Goal: Task Accomplishment & Management: Complete application form

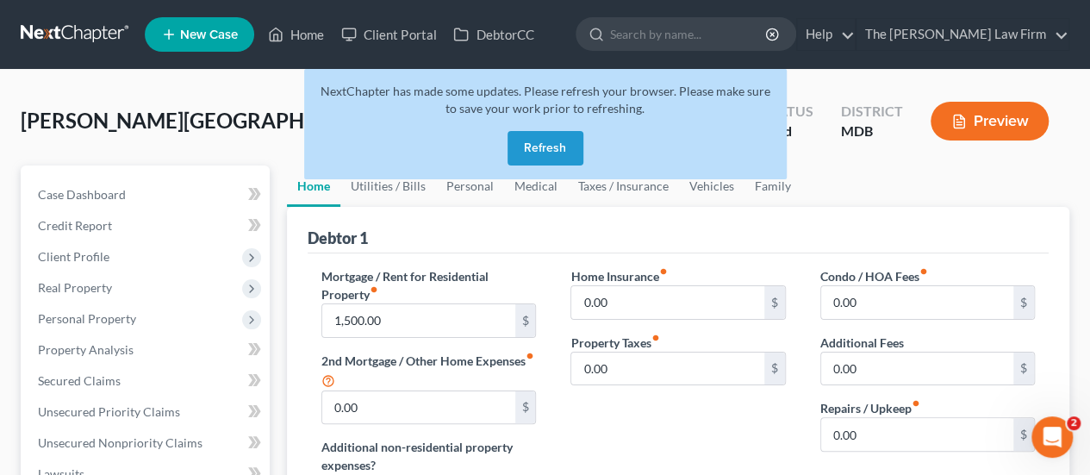
click at [554, 153] on button "Refresh" at bounding box center [545, 148] width 76 height 34
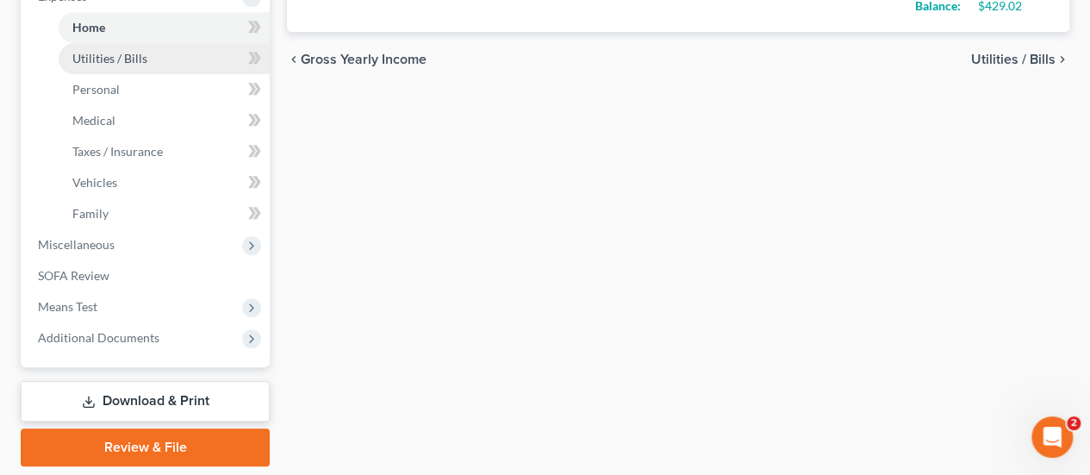
scroll to position [603, 0]
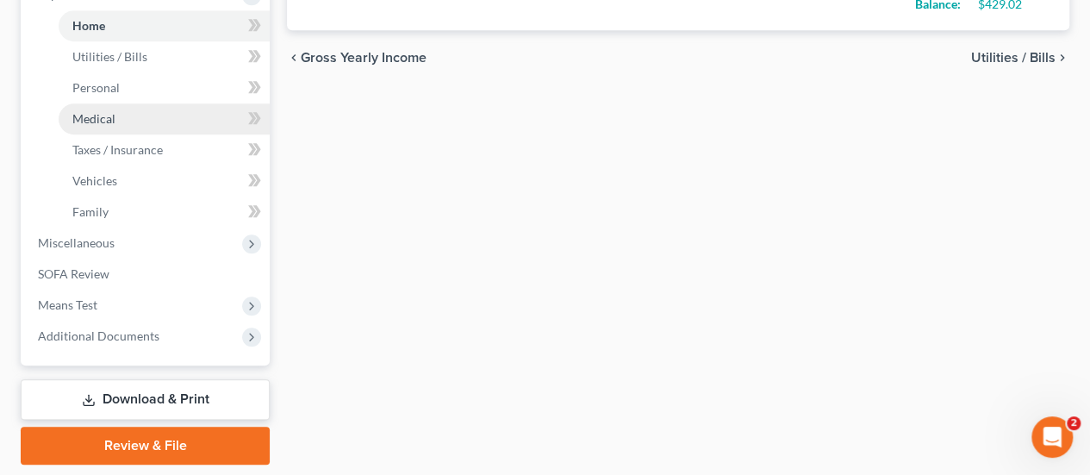
click at [103, 126] on link "Medical" at bounding box center [164, 118] width 211 height 31
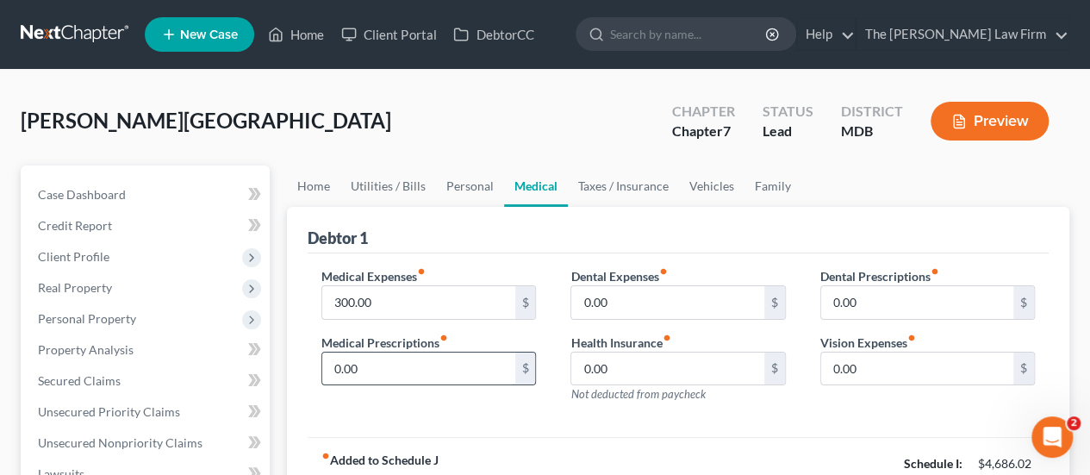
click at [373, 358] on input "0.00" at bounding box center [418, 368] width 192 height 33
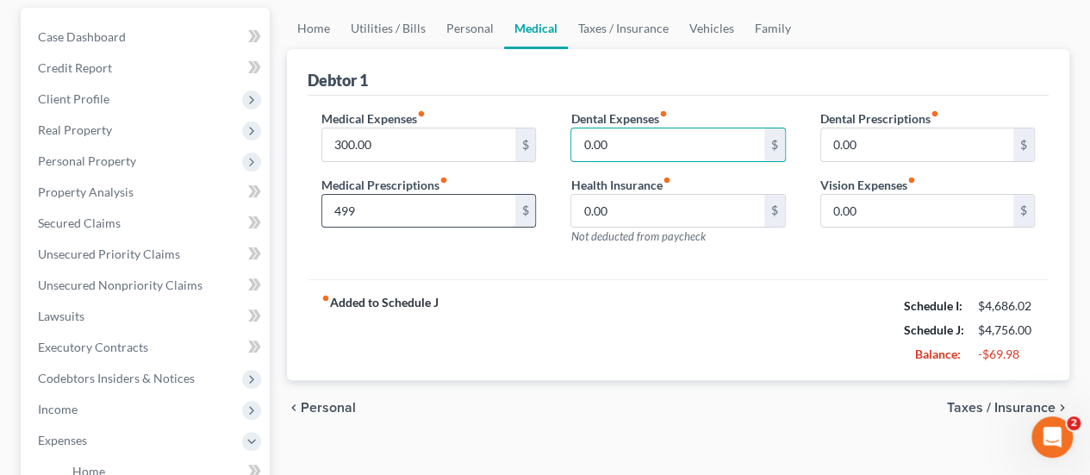
scroll to position [86, 0]
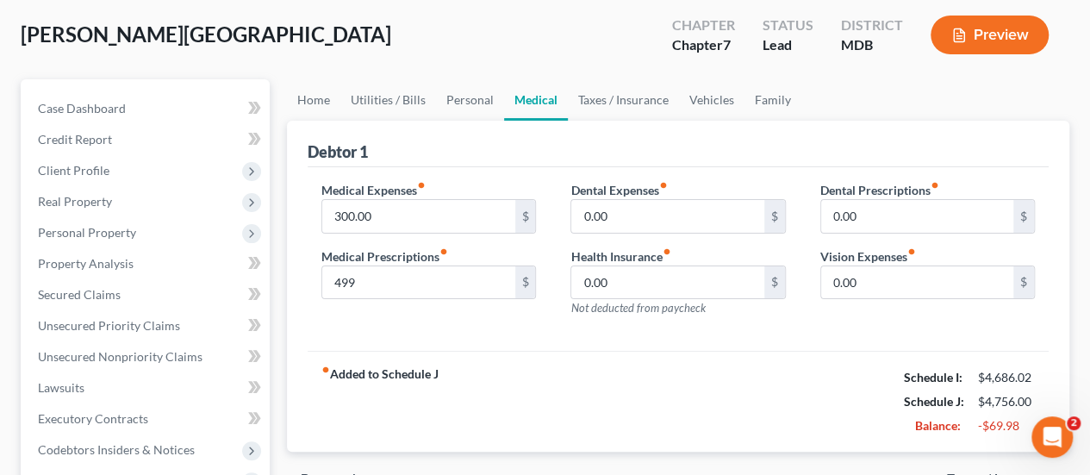
click at [449, 147] on div "Debtor 1" at bounding box center [677, 144] width 741 height 47
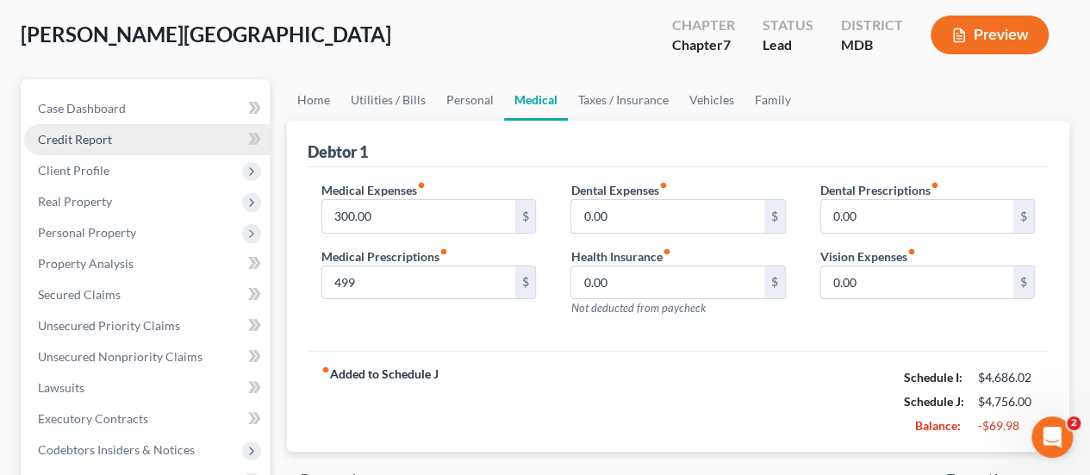
click at [93, 129] on link "Credit Report" at bounding box center [146, 139] width 245 height 31
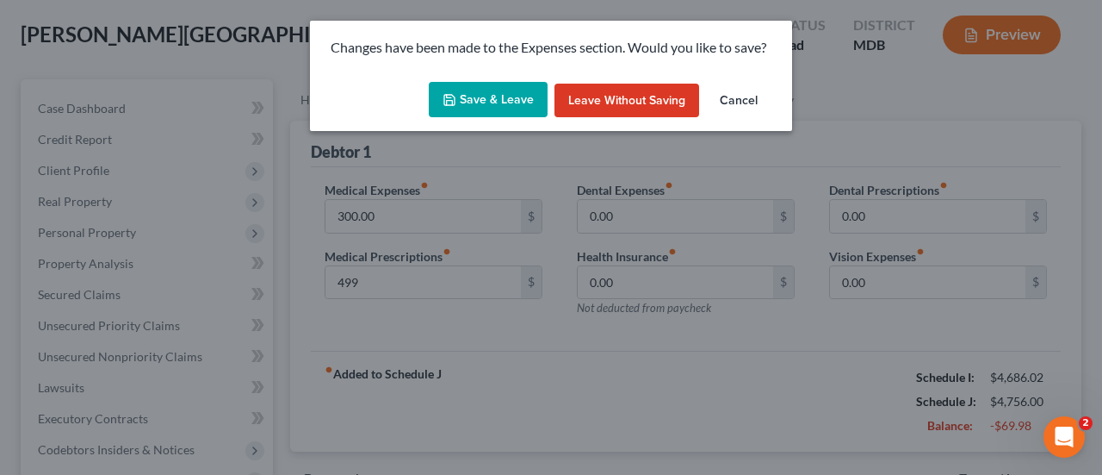
click at [529, 101] on button "Save & Leave" at bounding box center [488, 100] width 119 height 36
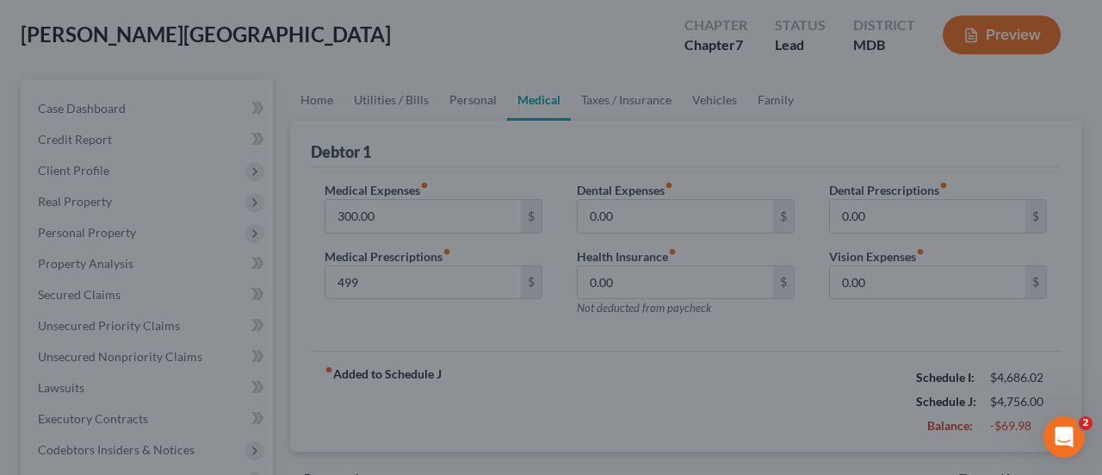
type input "499.00"
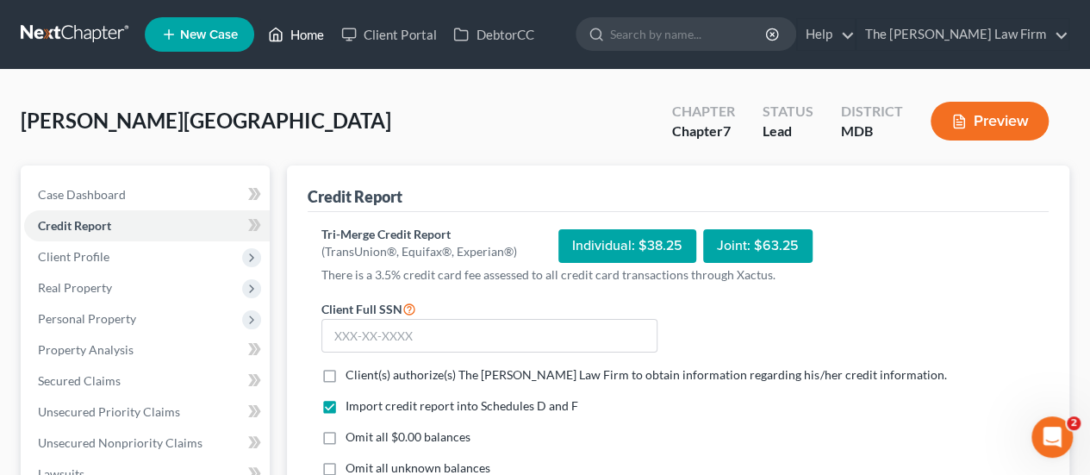
click at [317, 42] on link "Home" at bounding box center [295, 34] width 73 height 31
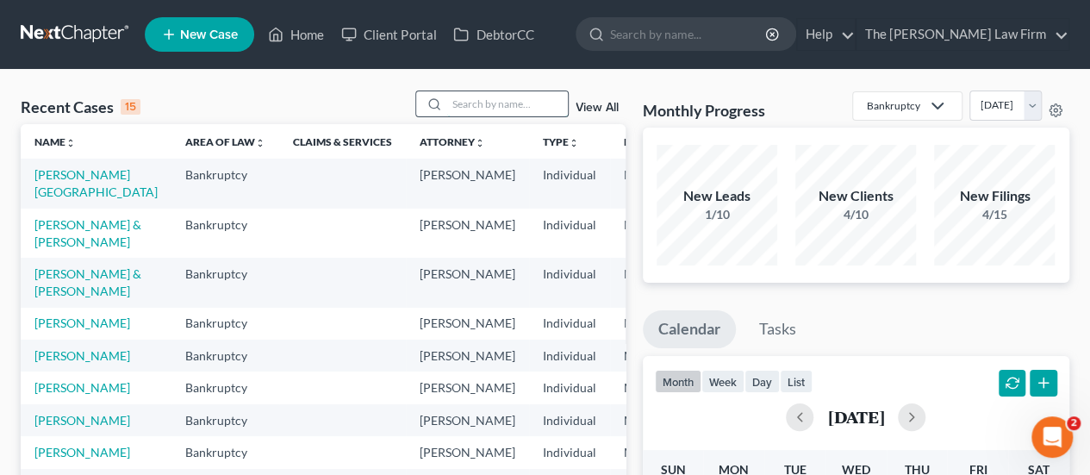
click at [499, 106] on input "search" at bounding box center [507, 103] width 121 height 25
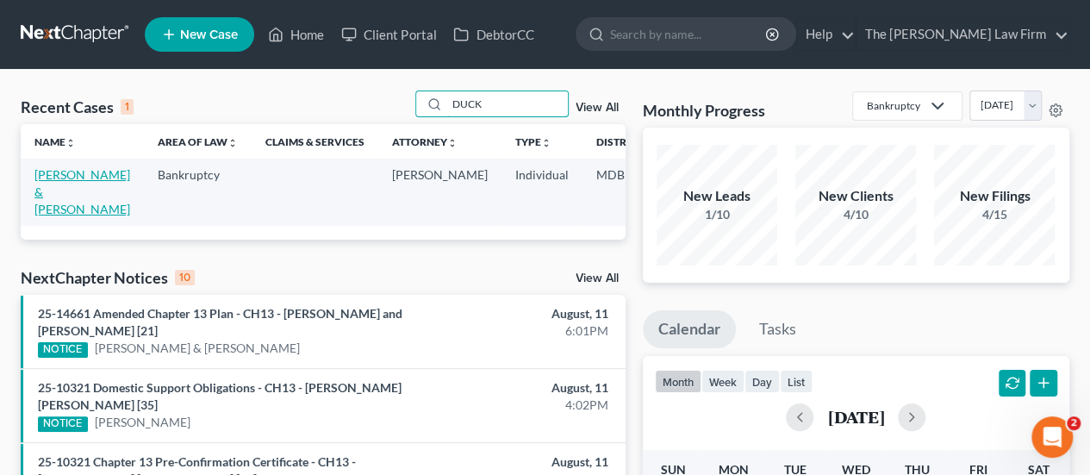
type input "DUCK"
click at [64, 179] on link "Duckett, Hannah & Carlos" at bounding box center [82, 191] width 96 height 49
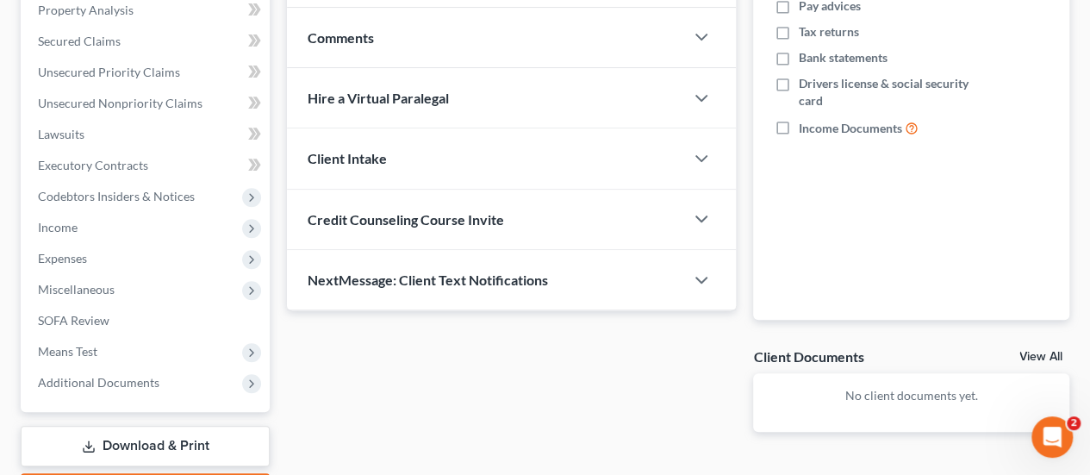
scroll to position [345, 0]
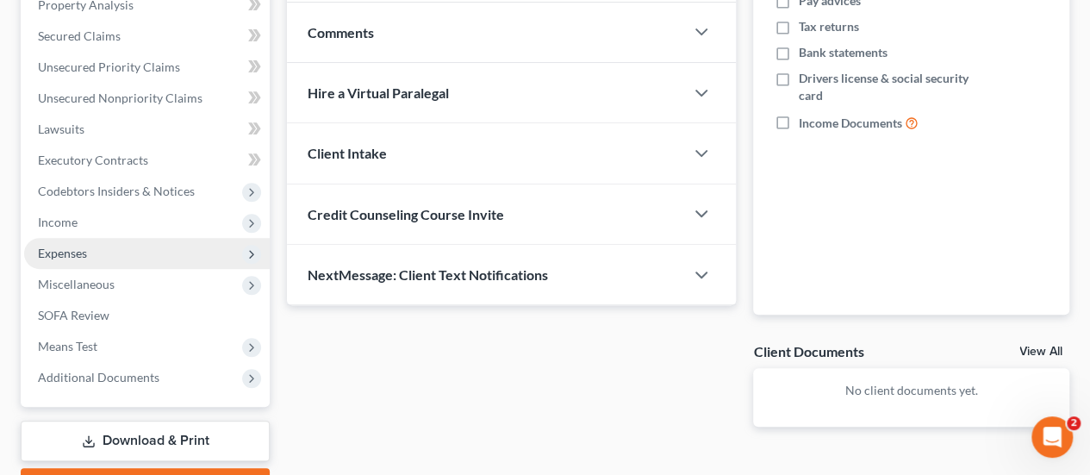
click at [91, 246] on span "Expenses" at bounding box center [146, 253] width 245 height 31
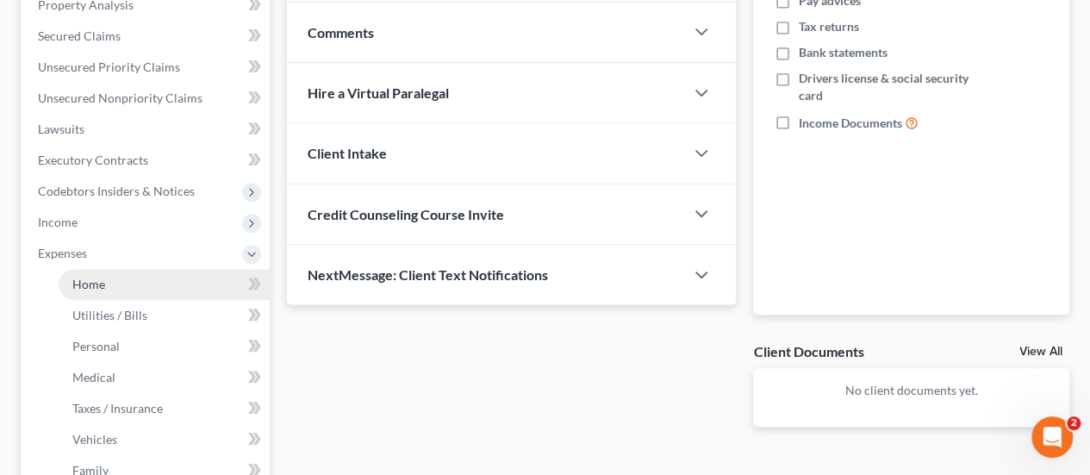
click at [95, 277] on span "Home" at bounding box center [88, 283] width 33 height 15
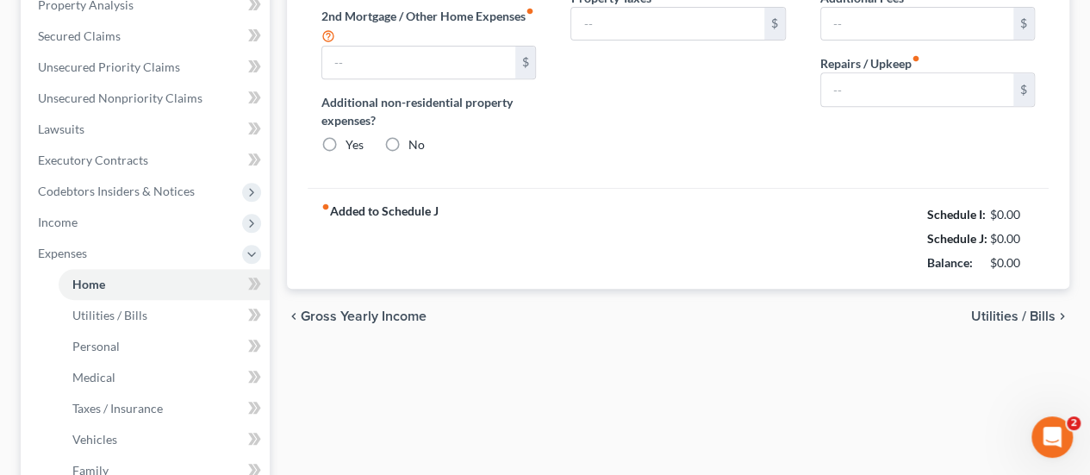
type input "3,393.21"
type input "0.00"
radio input "true"
type input "0.00"
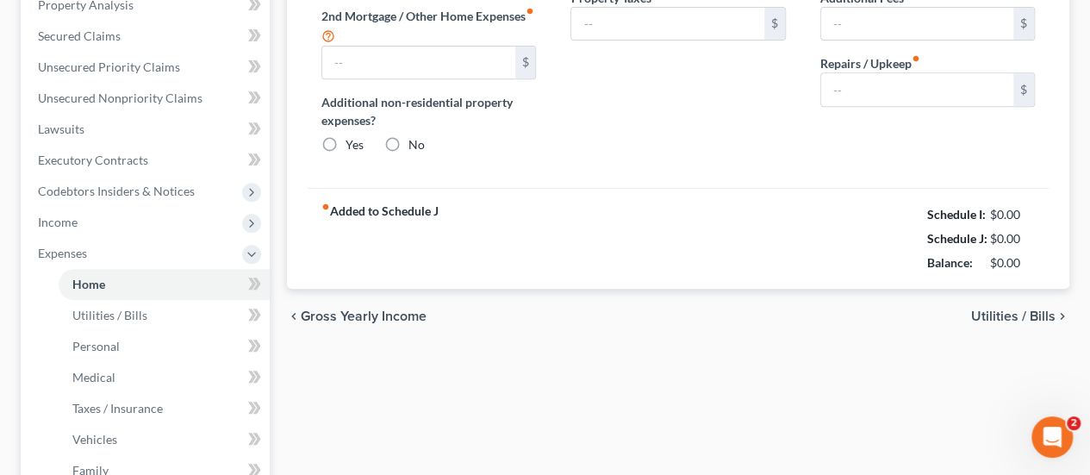
type input "60.00"
type input "0.00"
type input "200.00"
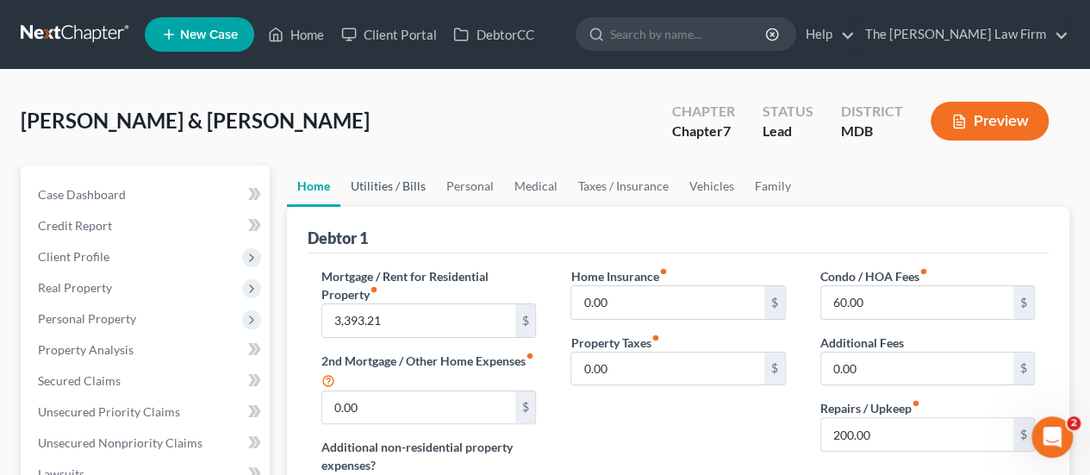
click at [400, 189] on link "Utilities / Bills" at bounding box center [388, 185] width 96 height 41
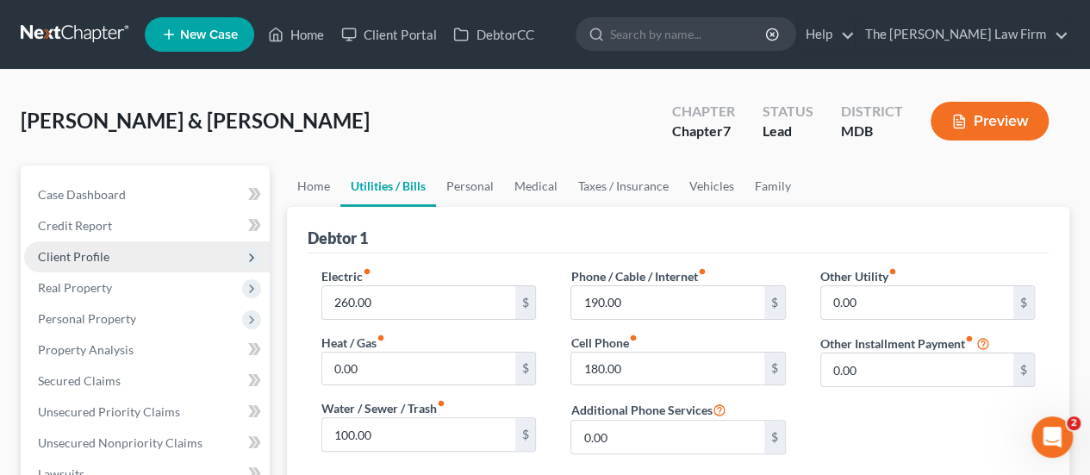
click at [93, 249] on span "Client Profile" at bounding box center [73, 256] width 71 height 15
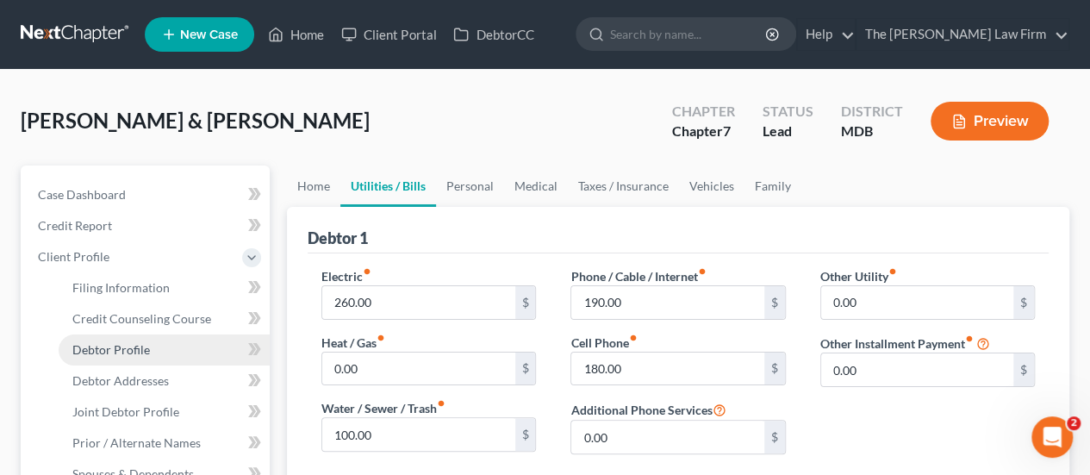
click at [110, 351] on span "Debtor Profile" at bounding box center [111, 349] width 78 height 15
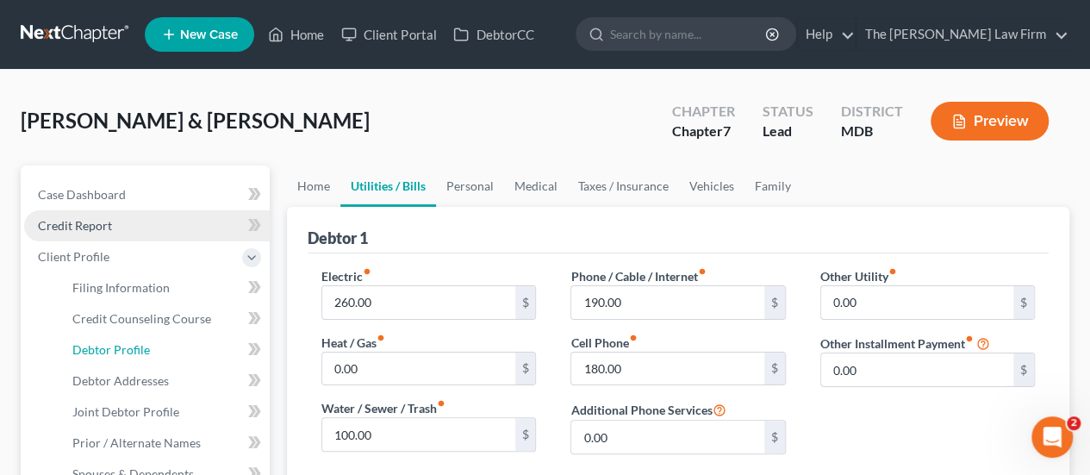
select select "1"
select select "4"
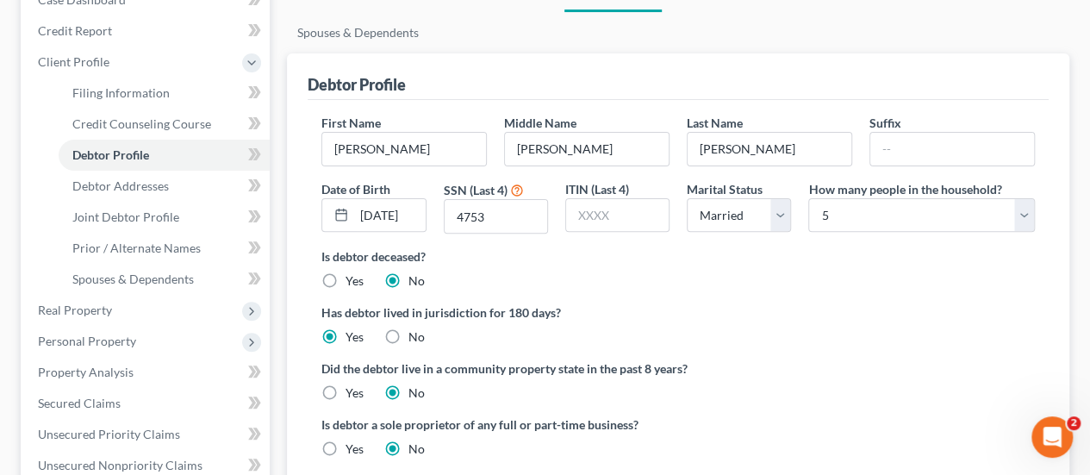
scroll to position [258, 0]
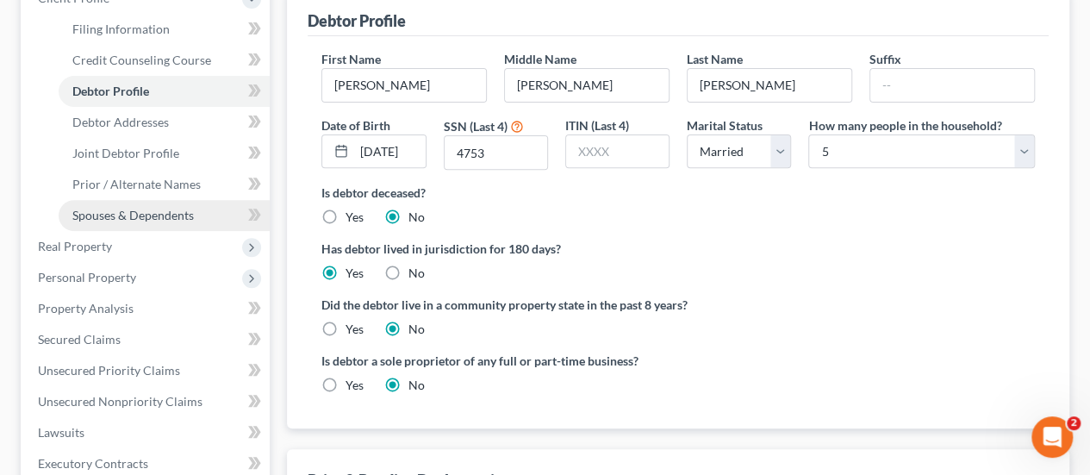
click at [145, 218] on span "Spouses & Dependents" at bounding box center [132, 215] width 121 height 15
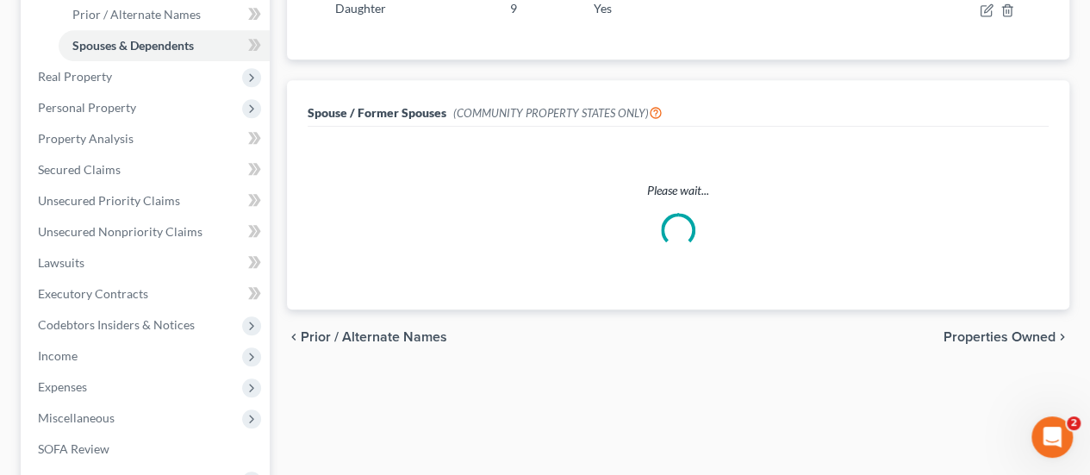
scroll to position [431, 0]
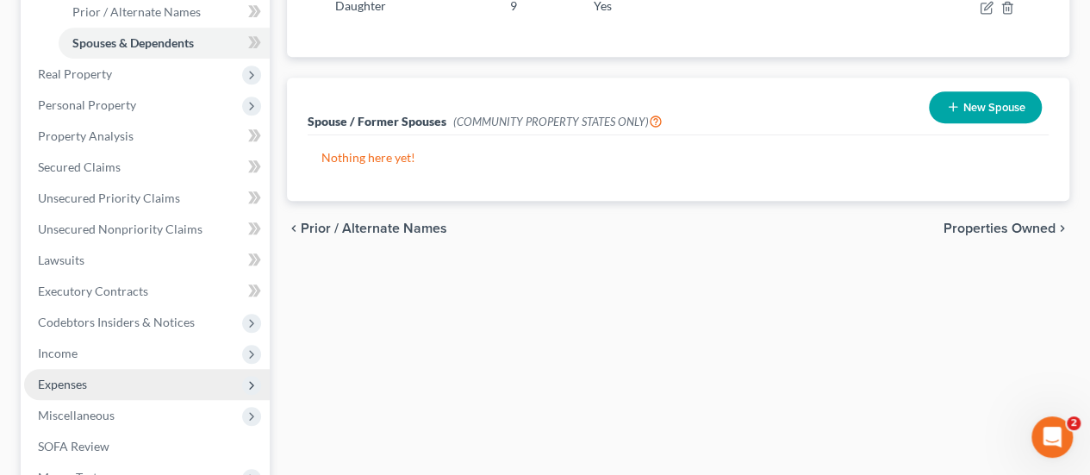
click at [66, 390] on span "Expenses" at bounding box center [146, 384] width 245 height 31
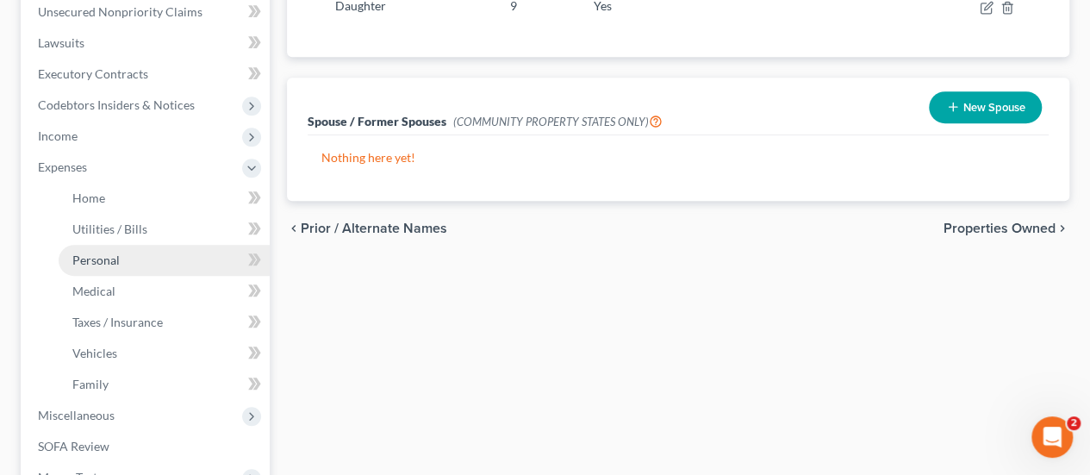
click at [112, 261] on span "Personal" at bounding box center [95, 259] width 47 height 15
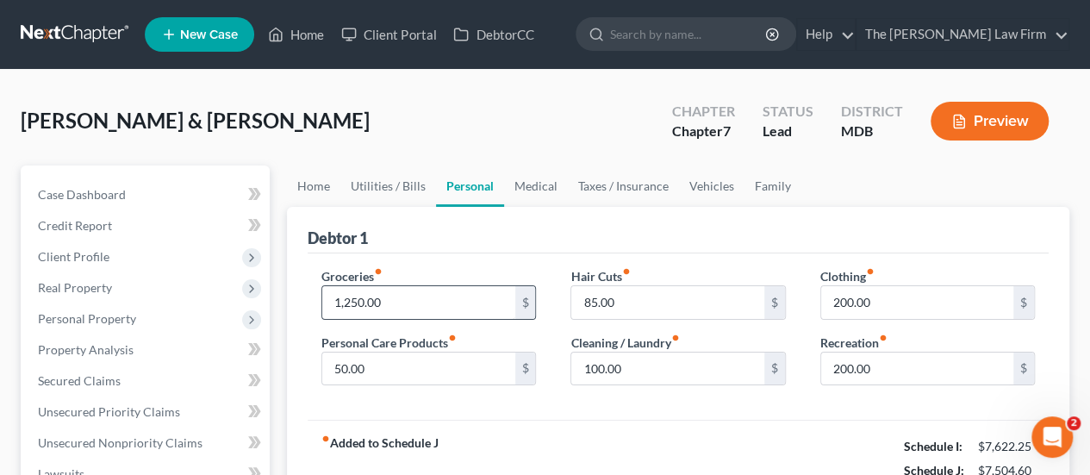
scroll to position [86, 0]
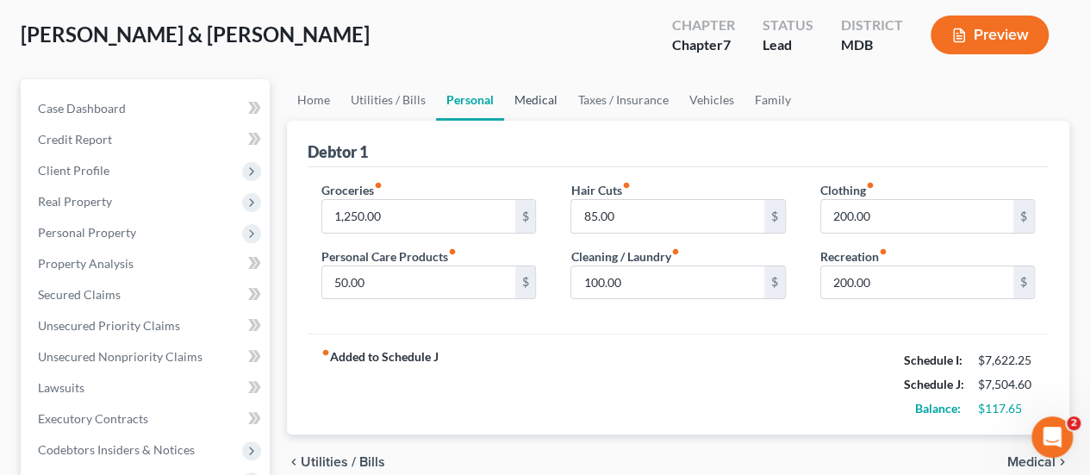
click at [531, 97] on link "Medical" at bounding box center [536, 99] width 64 height 41
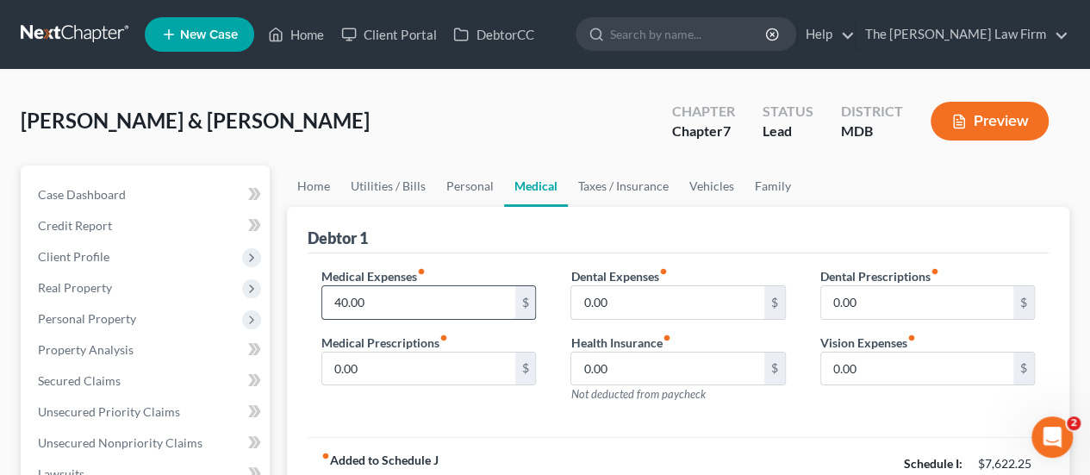
click at [377, 306] on input "40.00" at bounding box center [418, 302] width 192 height 33
type input "60"
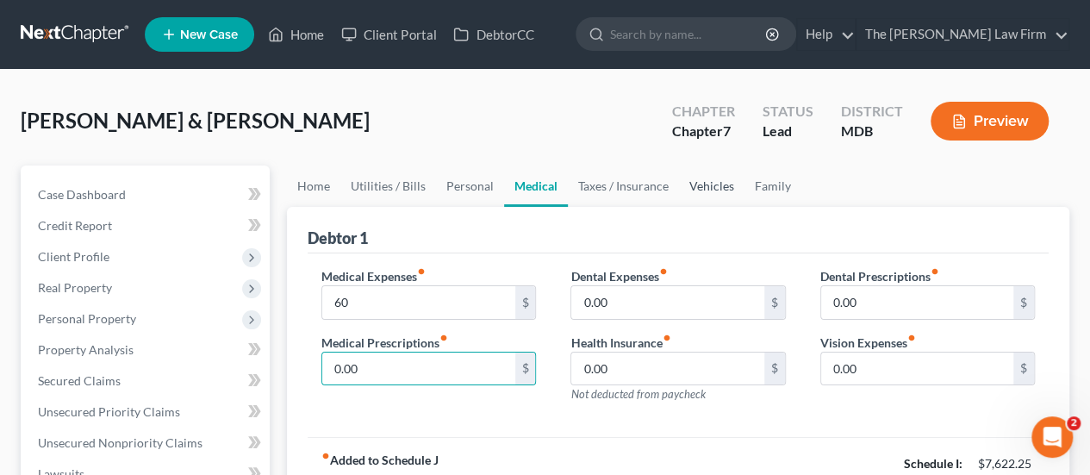
click at [710, 189] on link "Vehicles" at bounding box center [711, 185] width 65 height 41
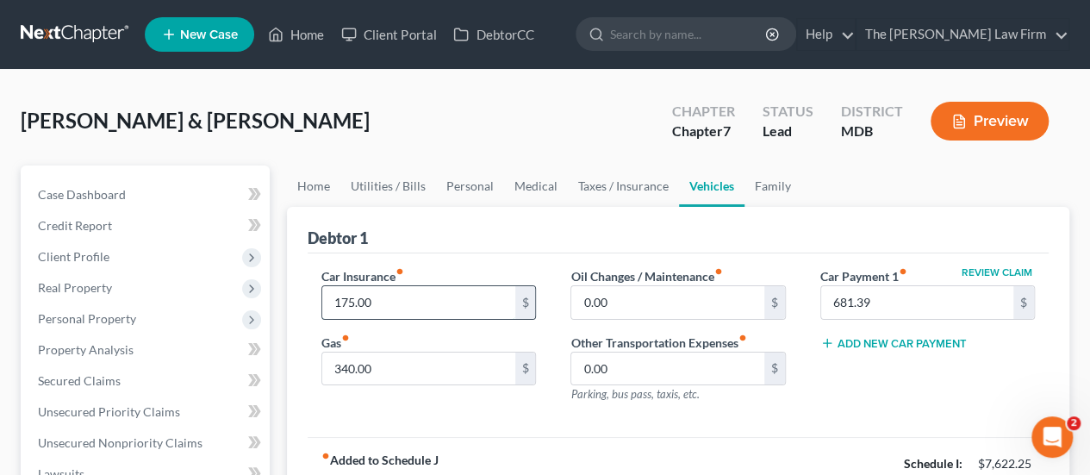
click at [386, 299] on input "175.00" at bounding box center [418, 302] width 192 height 33
type input "230"
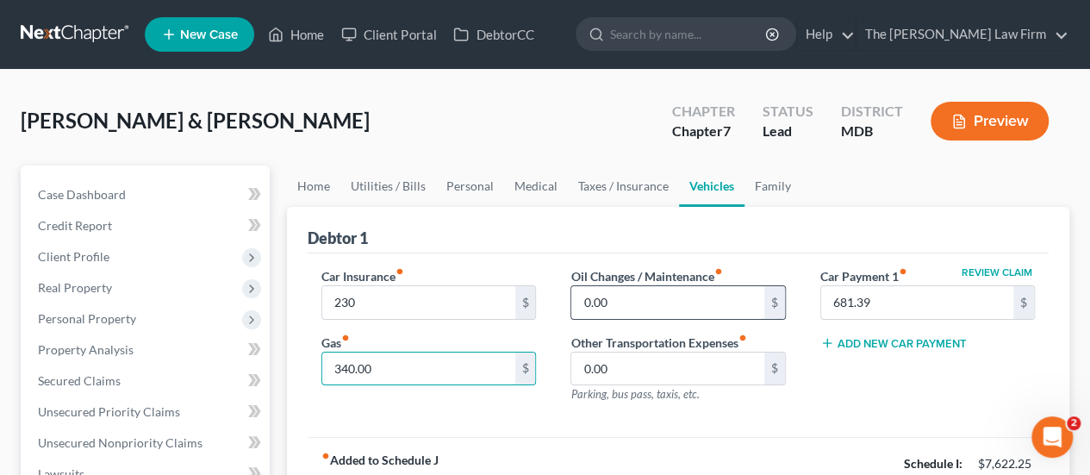
scroll to position [86, 0]
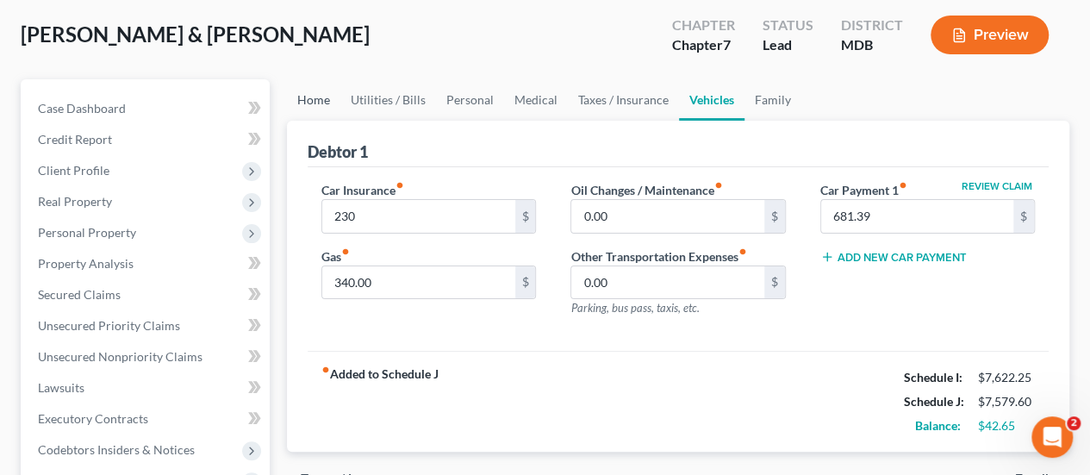
click at [325, 102] on link "Home" at bounding box center [313, 99] width 53 height 41
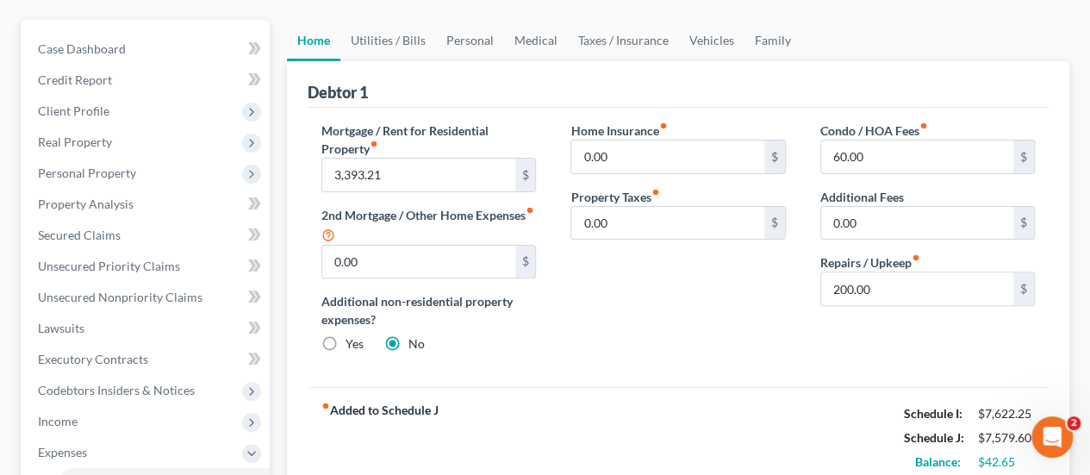
scroll to position [172, 0]
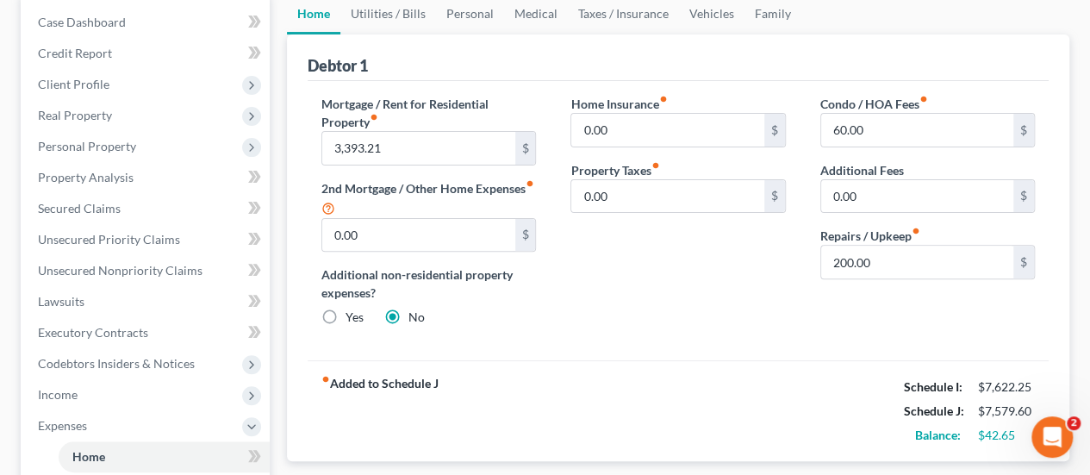
click at [643, 290] on div "Home Insurance fiber_manual_record 0.00 $ Property Taxes fiber_manual_record 0.…" at bounding box center [677, 217] width 249 height 245
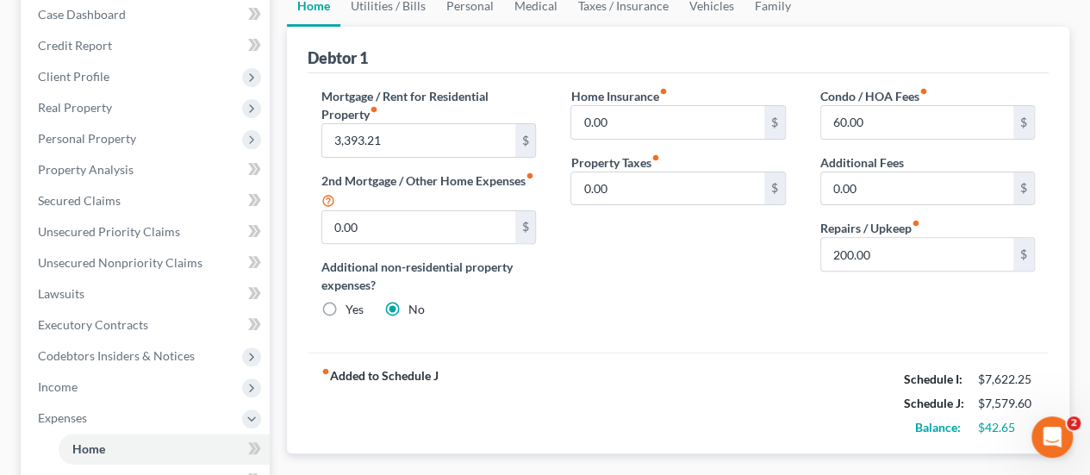
scroll to position [0, 0]
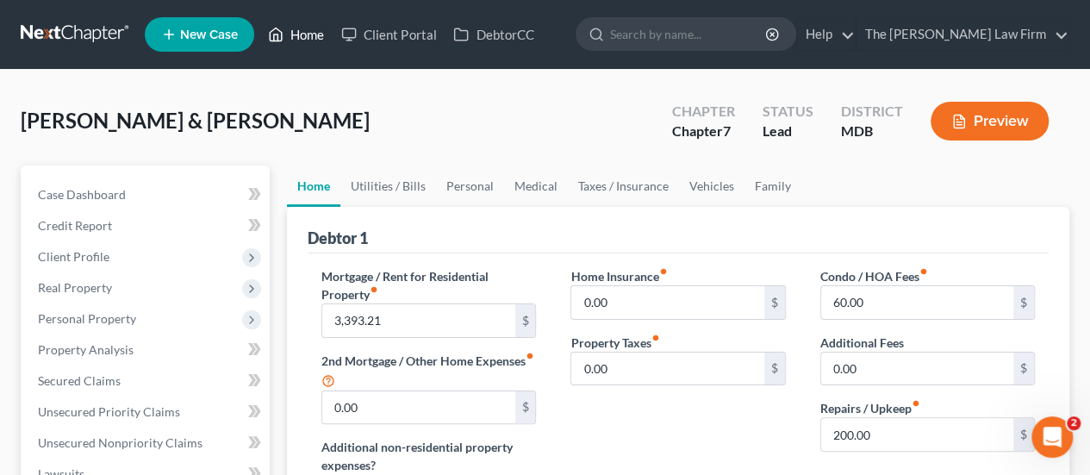
click at [316, 28] on link "Home" at bounding box center [295, 34] width 73 height 31
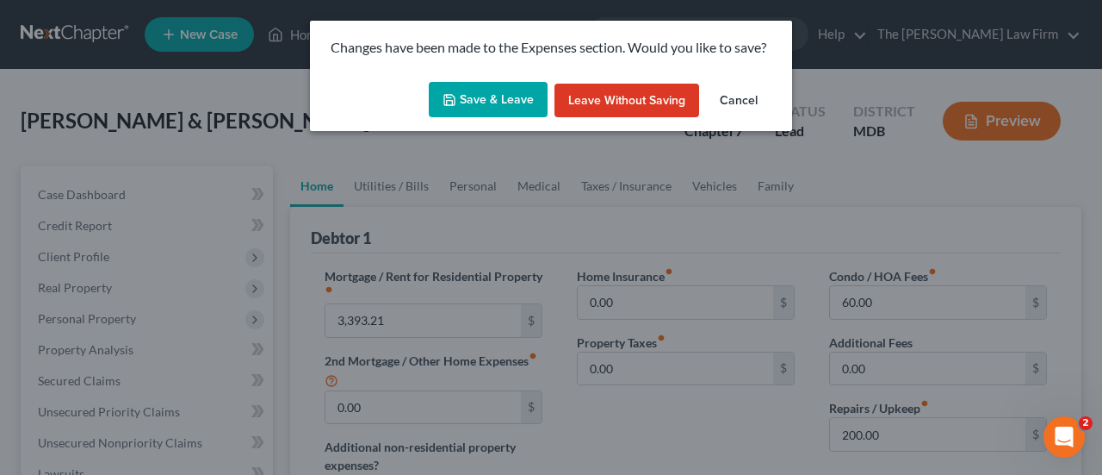
click at [491, 102] on button "Save & Leave" at bounding box center [488, 100] width 119 height 36
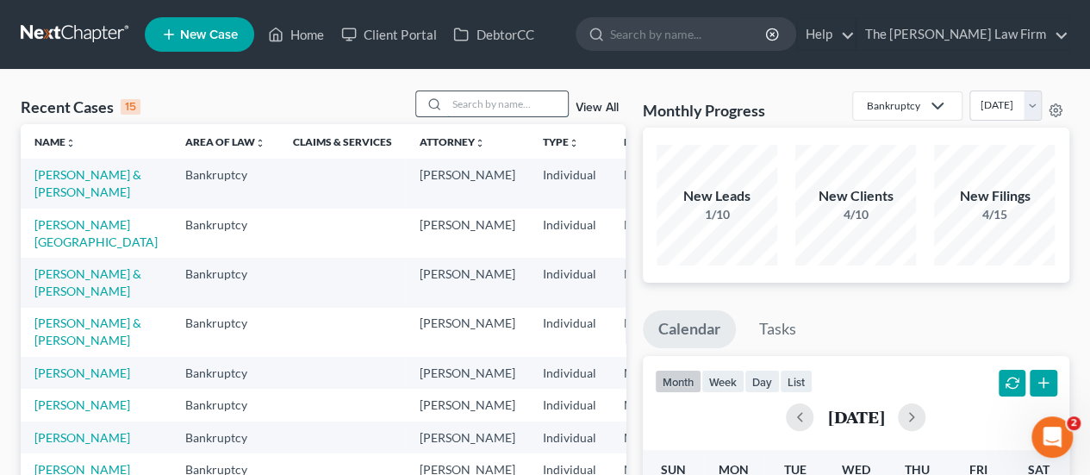
click at [482, 109] on input "search" at bounding box center [507, 103] width 121 height 25
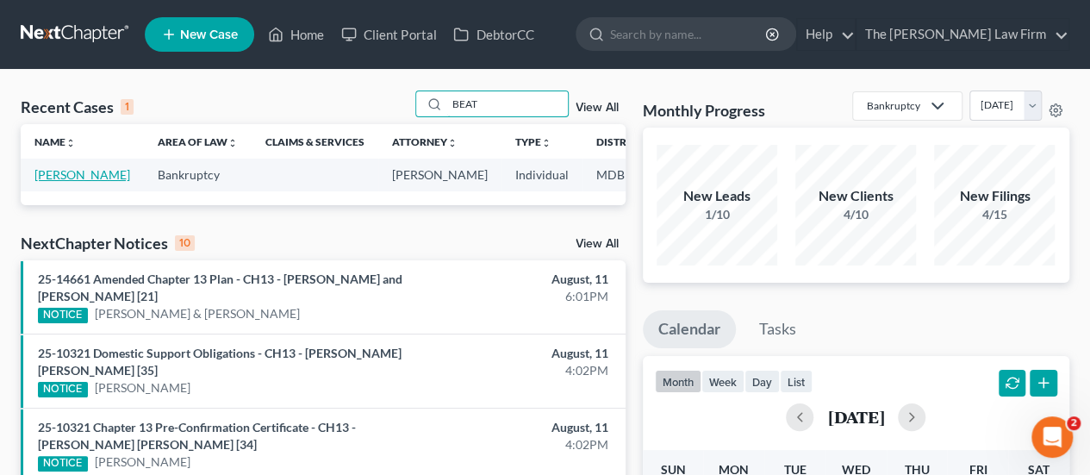
type input "BEAT"
click at [62, 170] on link "Beatrice, Deborah" at bounding box center [82, 174] width 96 height 15
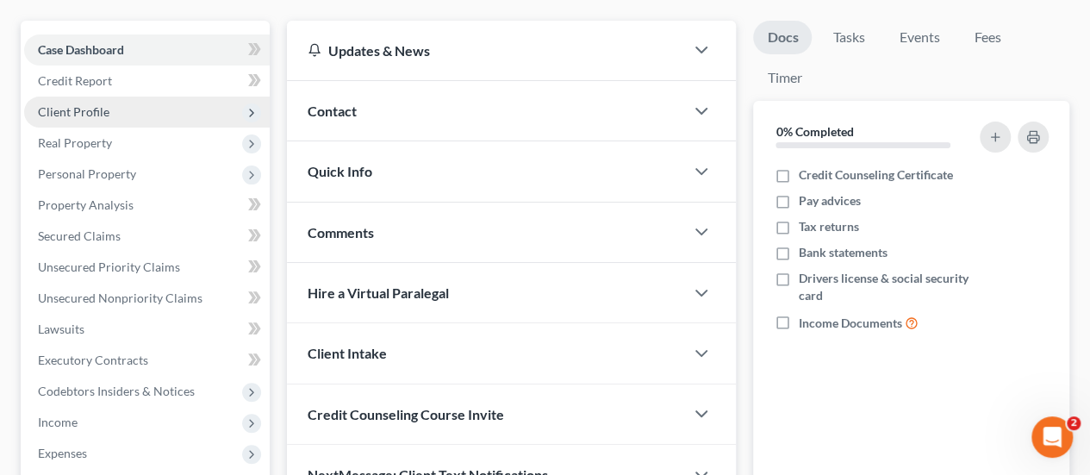
scroll to position [172, 0]
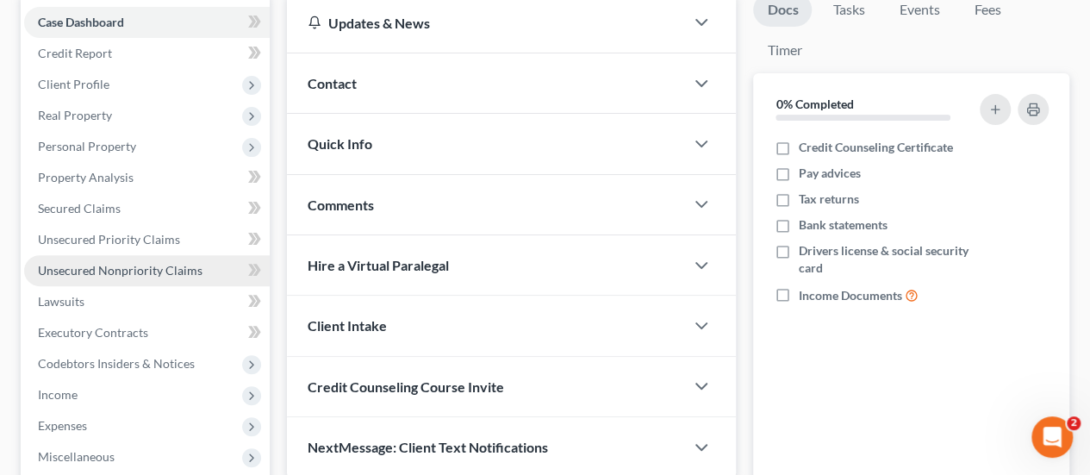
click at [86, 271] on span "Unsecured Nonpriority Claims" at bounding box center [120, 270] width 165 height 15
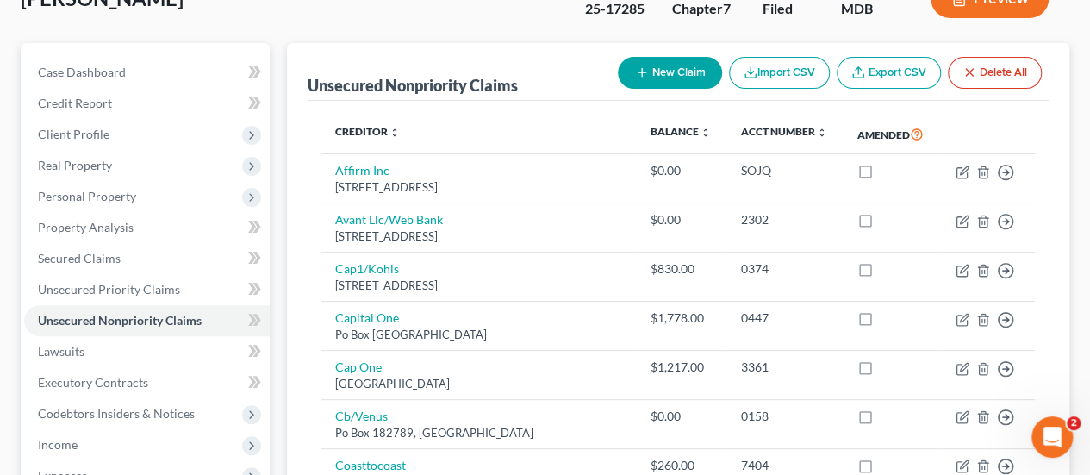
scroll to position [102, 0]
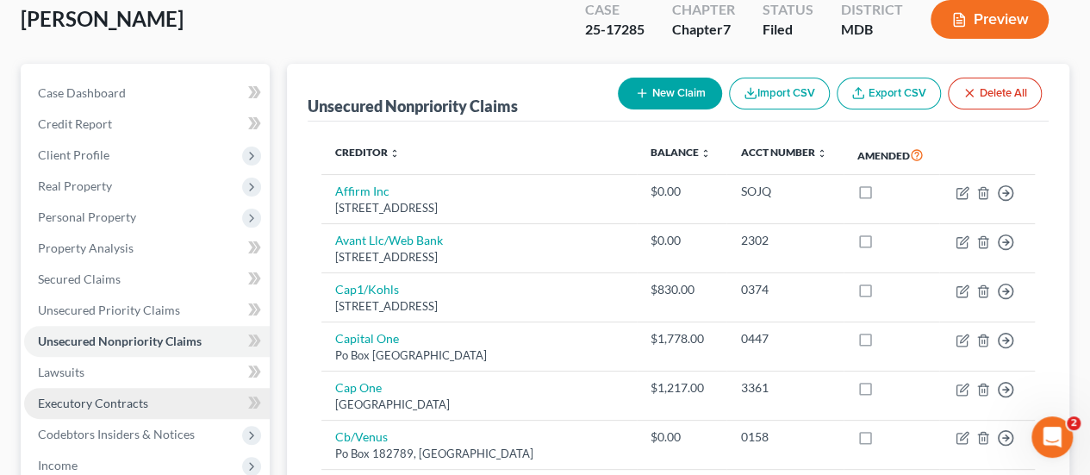
click at [83, 396] on span "Executory Contracts" at bounding box center [93, 402] width 110 height 15
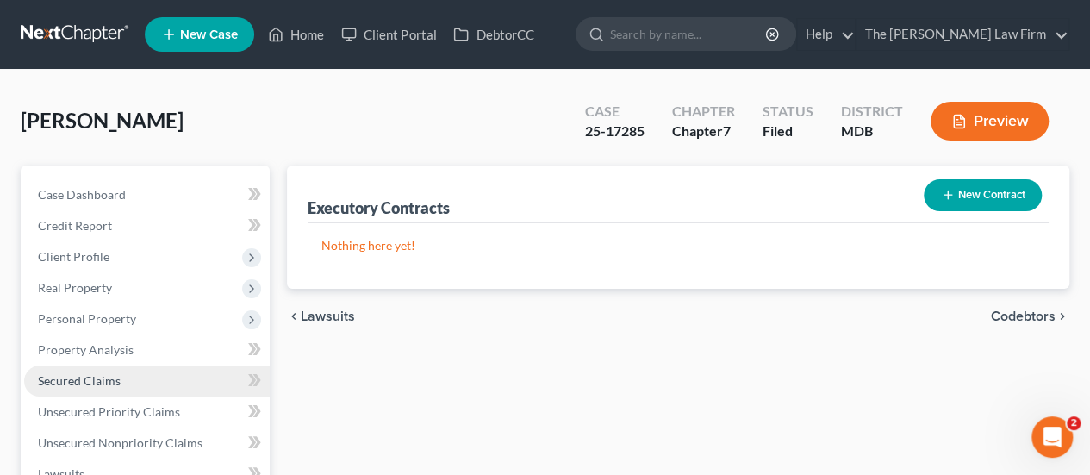
click at [88, 378] on span "Secured Claims" at bounding box center [79, 380] width 83 height 15
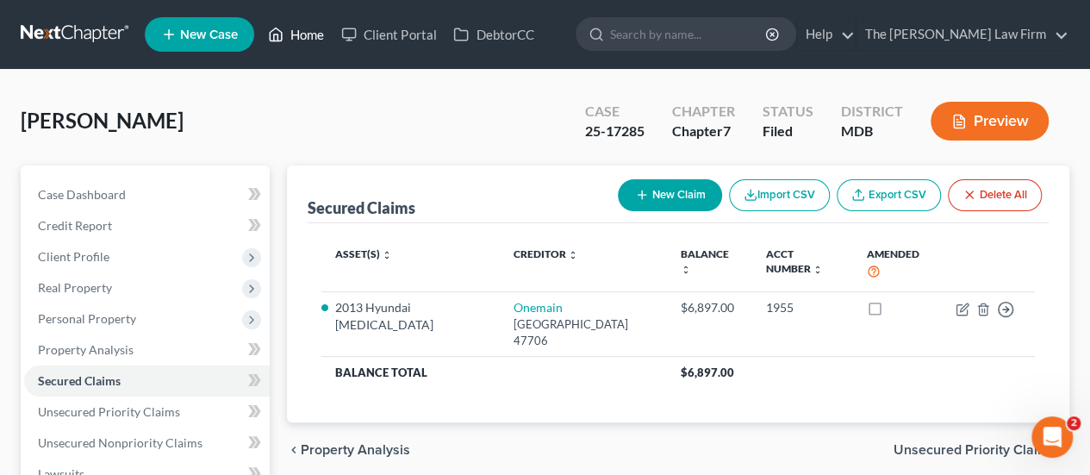
click at [301, 35] on link "Home" at bounding box center [295, 34] width 73 height 31
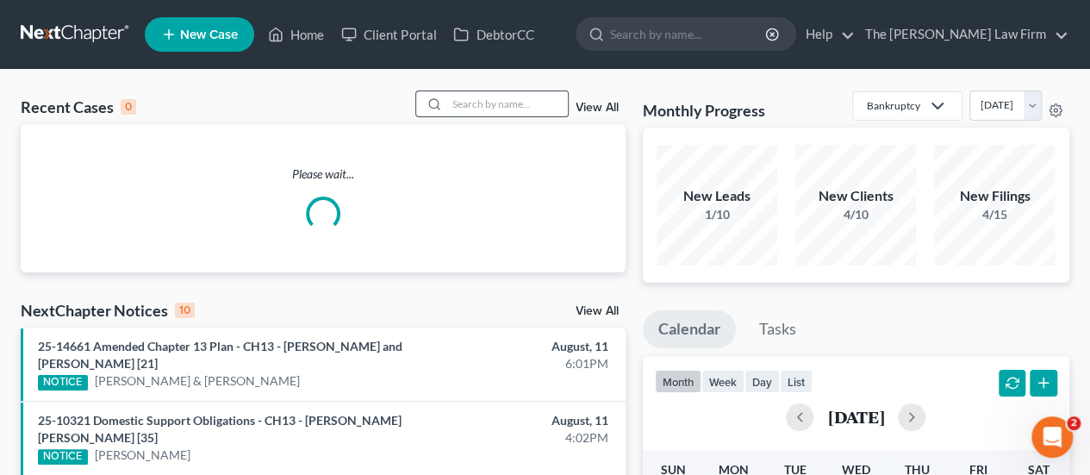
click at [485, 109] on input "search" at bounding box center [507, 103] width 121 height 25
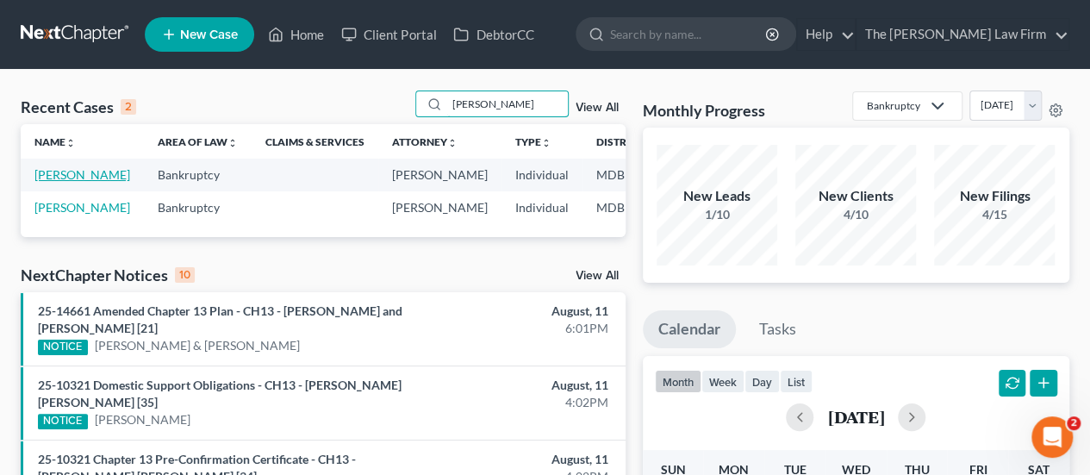
type input "bowen"
click at [55, 175] on link "Bowen, Janice" at bounding box center [82, 174] width 96 height 15
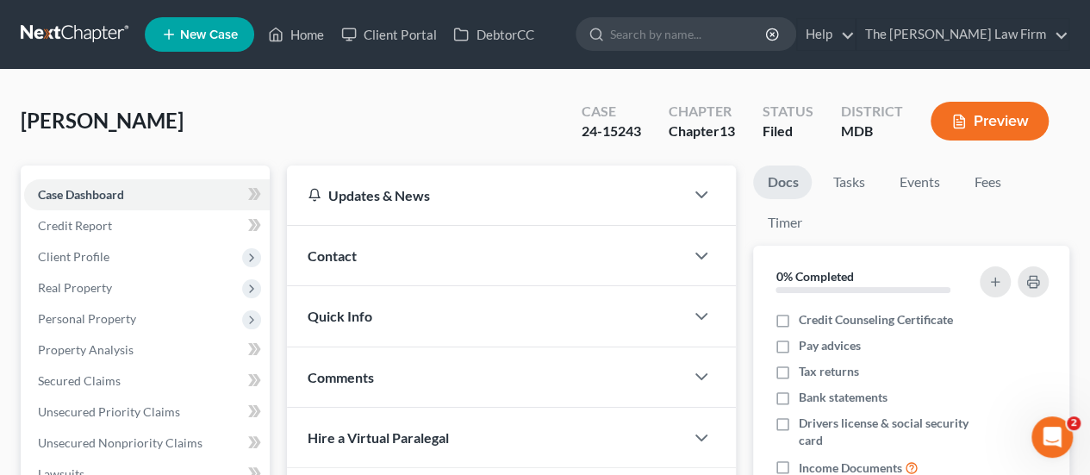
scroll to position [431, 0]
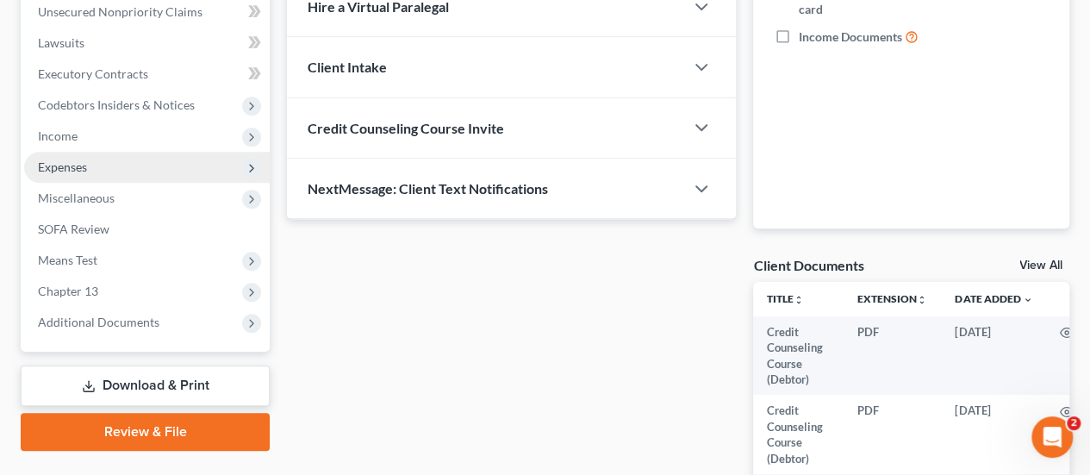
click at [86, 170] on span "Expenses" at bounding box center [62, 166] width 49 height 15
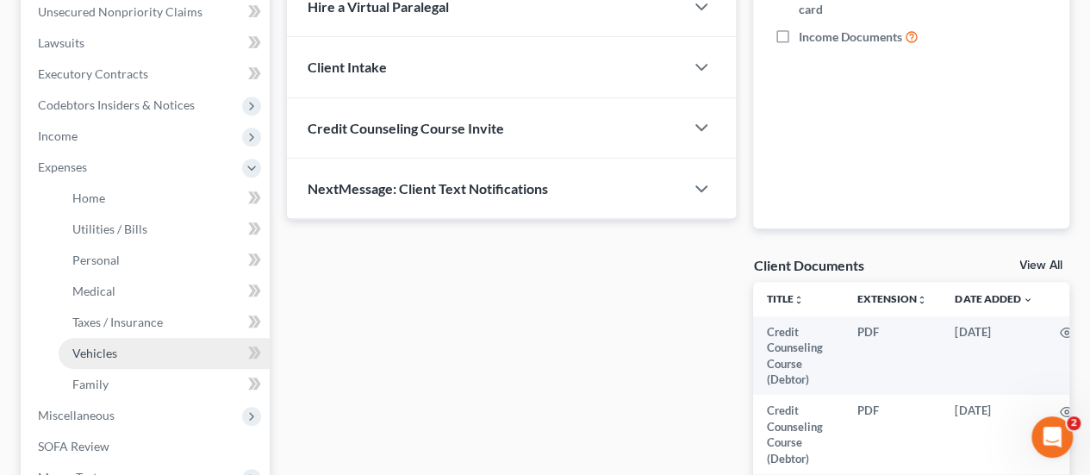
click at [97, 356] on span "Vehicles" at bounding box center [94, 352] width 45 height 15
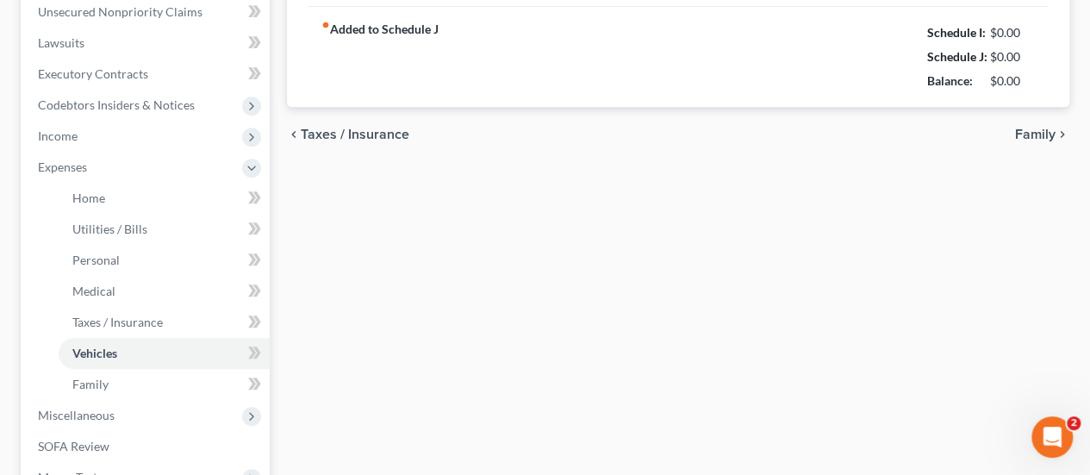
type input "150.00"
type input "60.00"
type input "0.00"
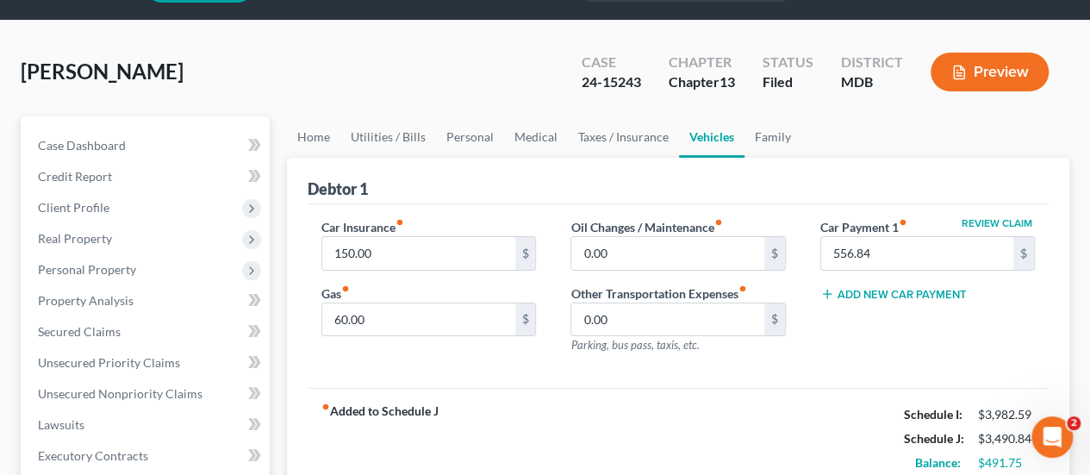
scroll to position [86, 0]
